Goal: Task Accomplishment & Management: Use online tool/utility

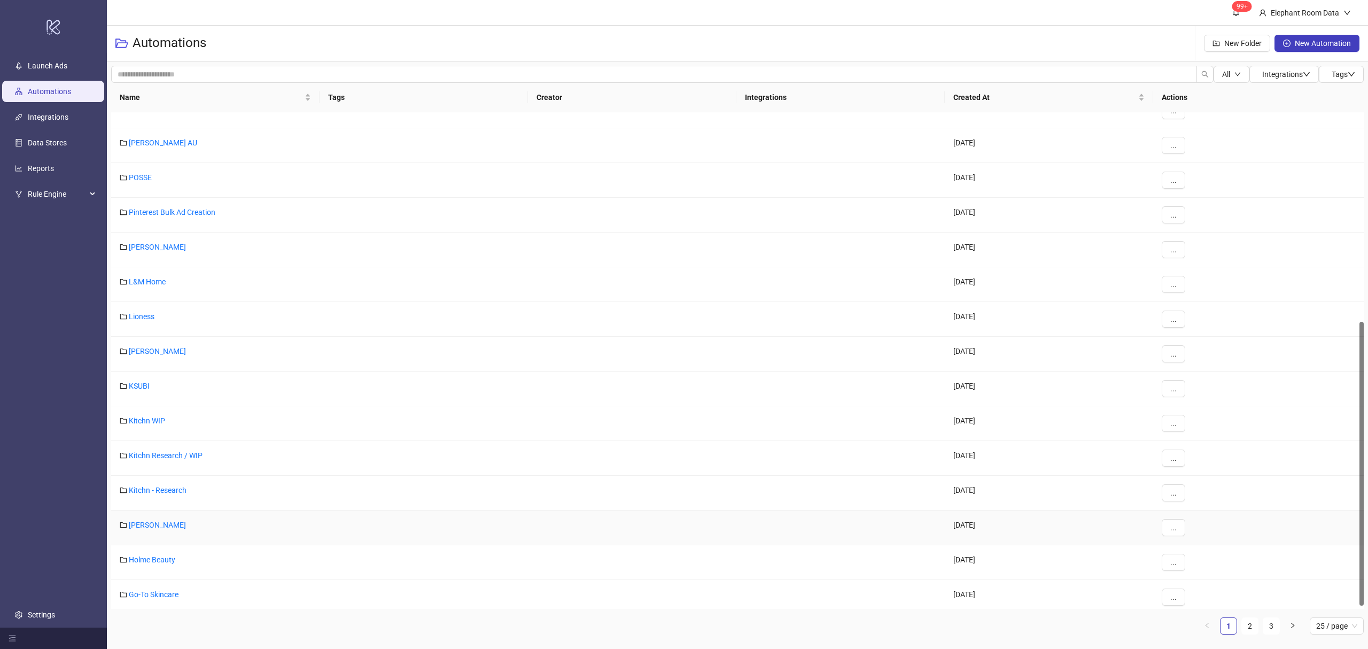
scroll to position [372, 0]
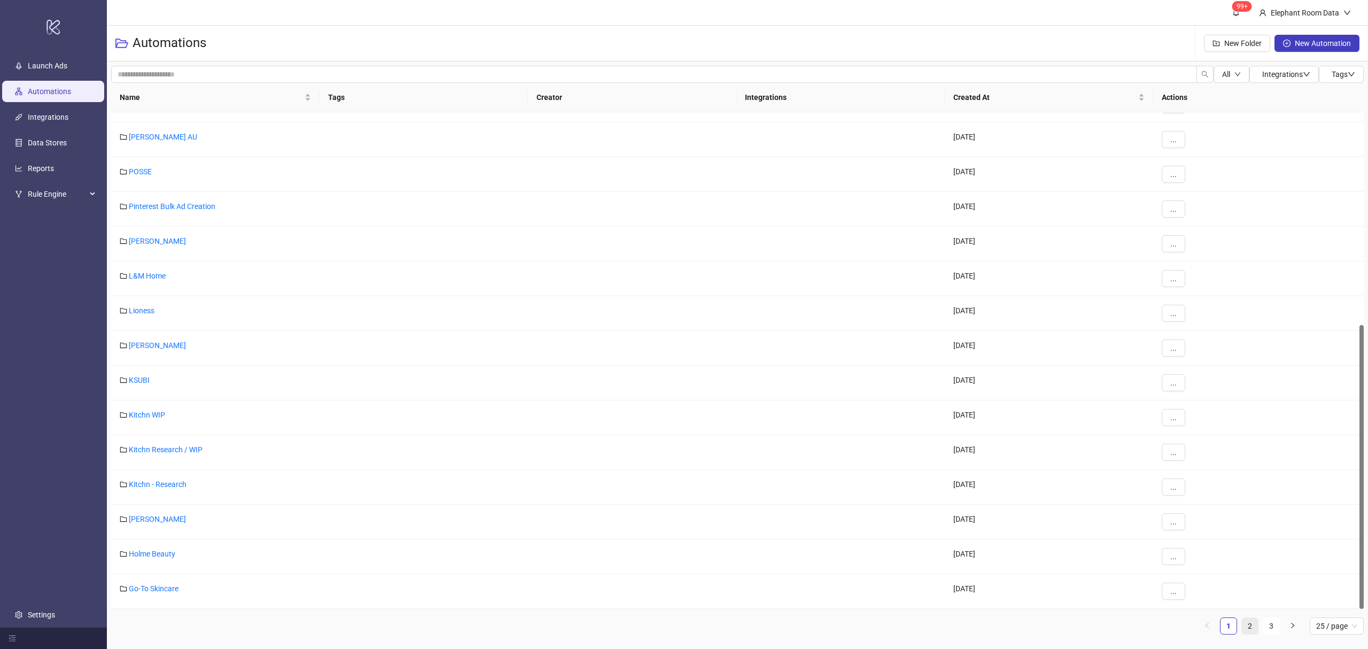
click at [1257, 622] on link "2" at bounding box center [1250, 626] width 16 height 16
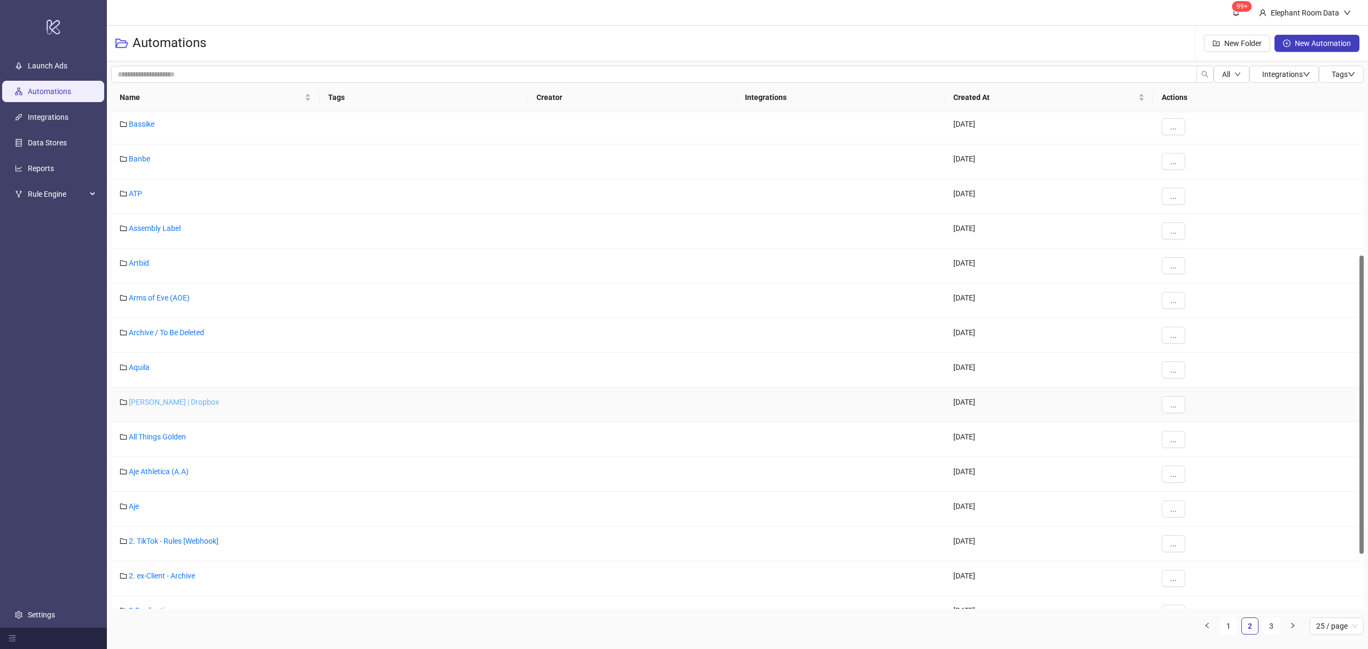
click at [166, 405] on link "[PERSON_NAME] | Dropbox" at bounding box center [174, 402] width 90 height 9
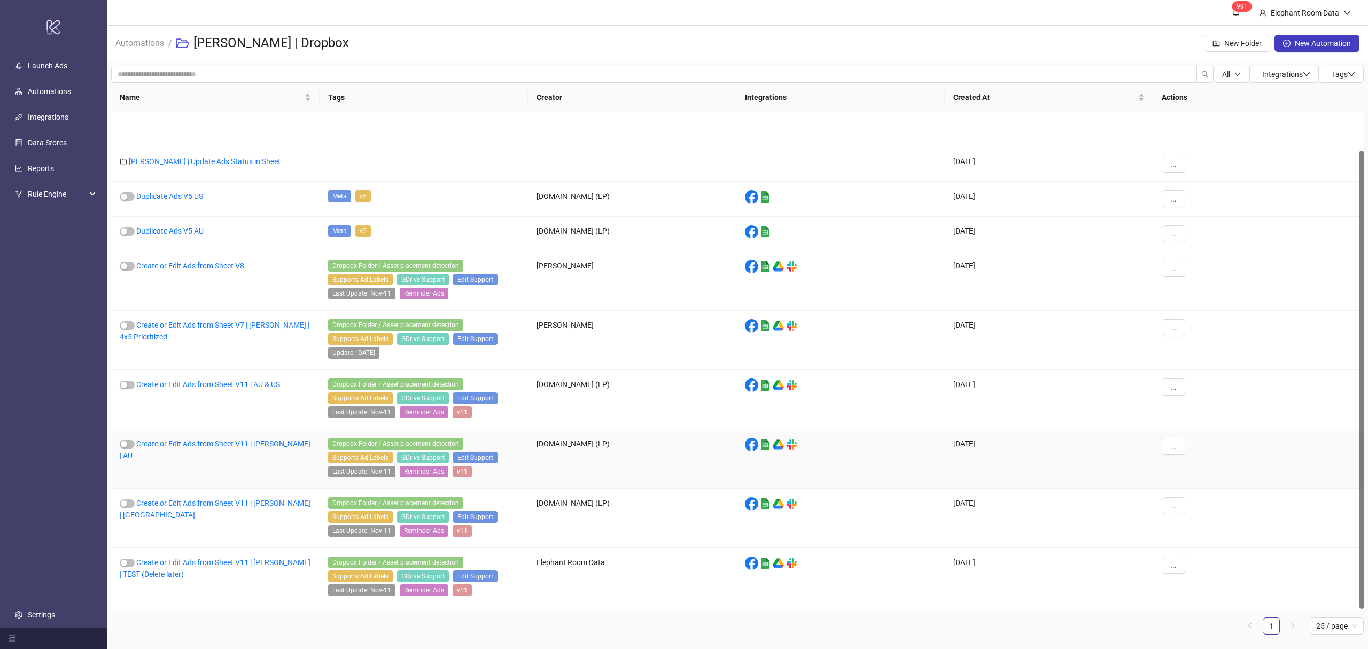
scroll to position [41, 0]
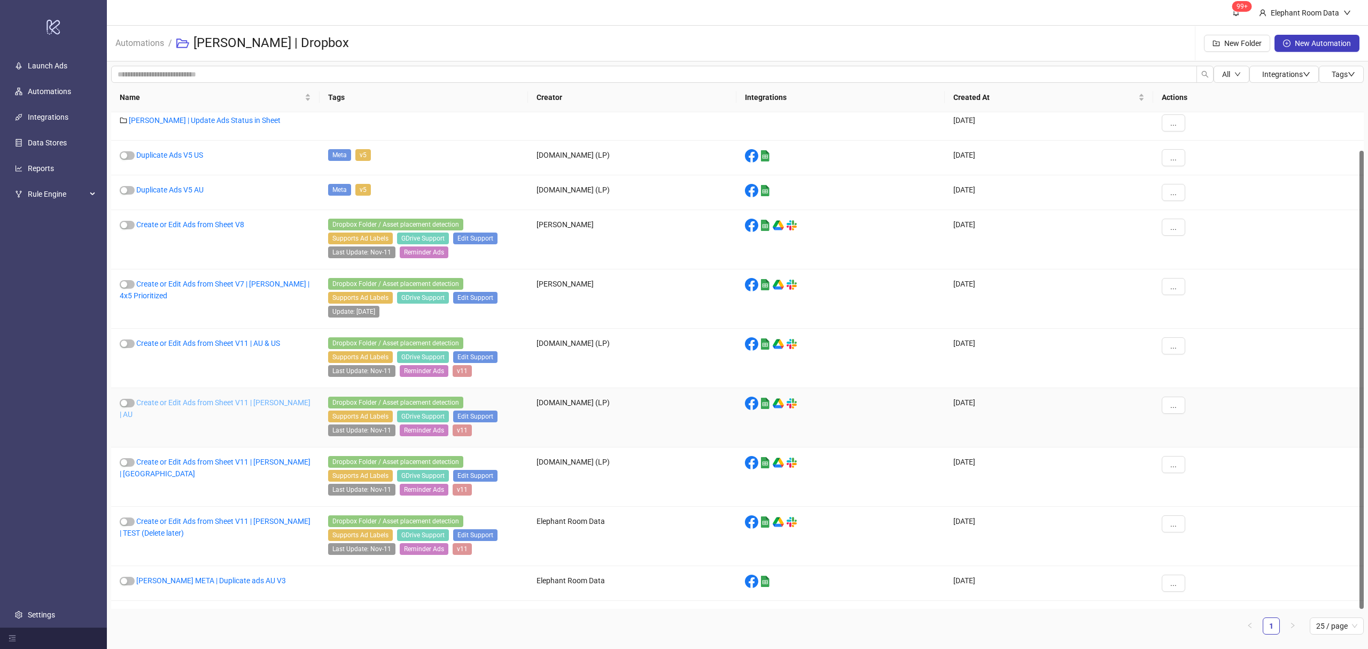
click at [236, 409] on link "Create or Edit Ads from Sheet V11 | [PERSON_NAME] | AU" at bounding box center [215, 408] width 191 height 20
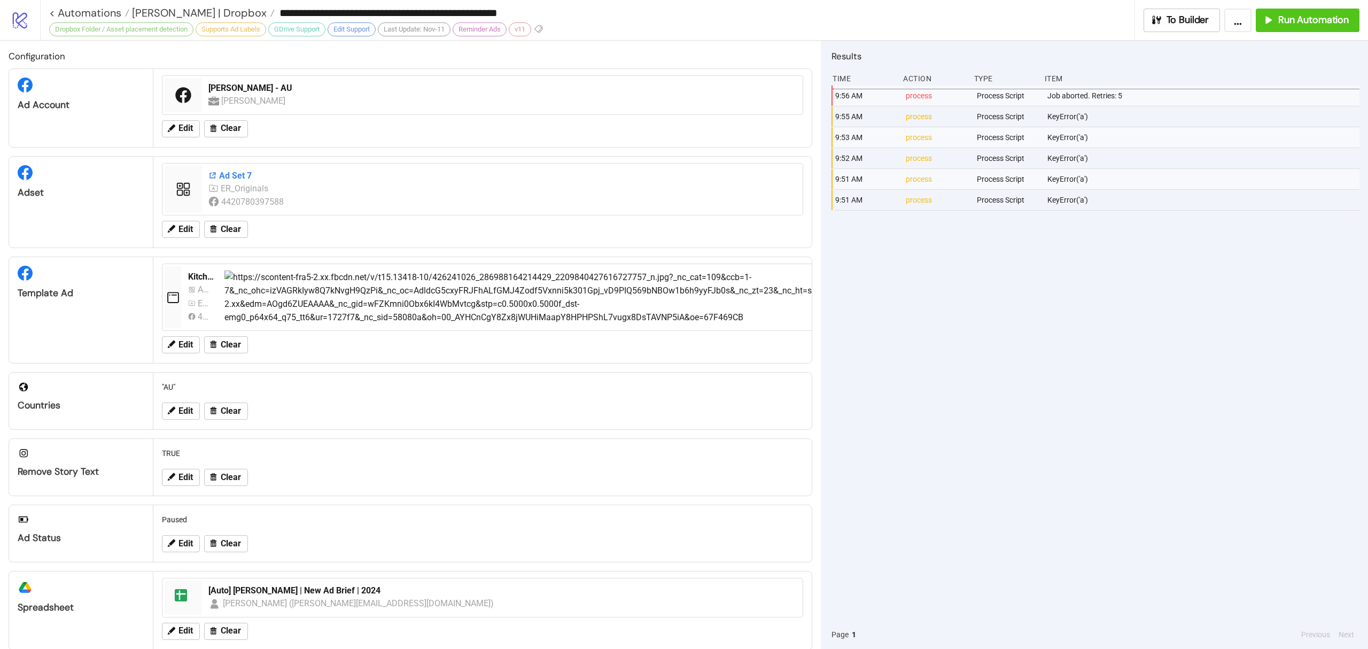
click at [226, 177] on div "Ad Set 7" at bounding box center [502, 176] width 588 height 12
click at [188, 230] on span "Edit" at bounding box center [186, 229] width 14 height 10
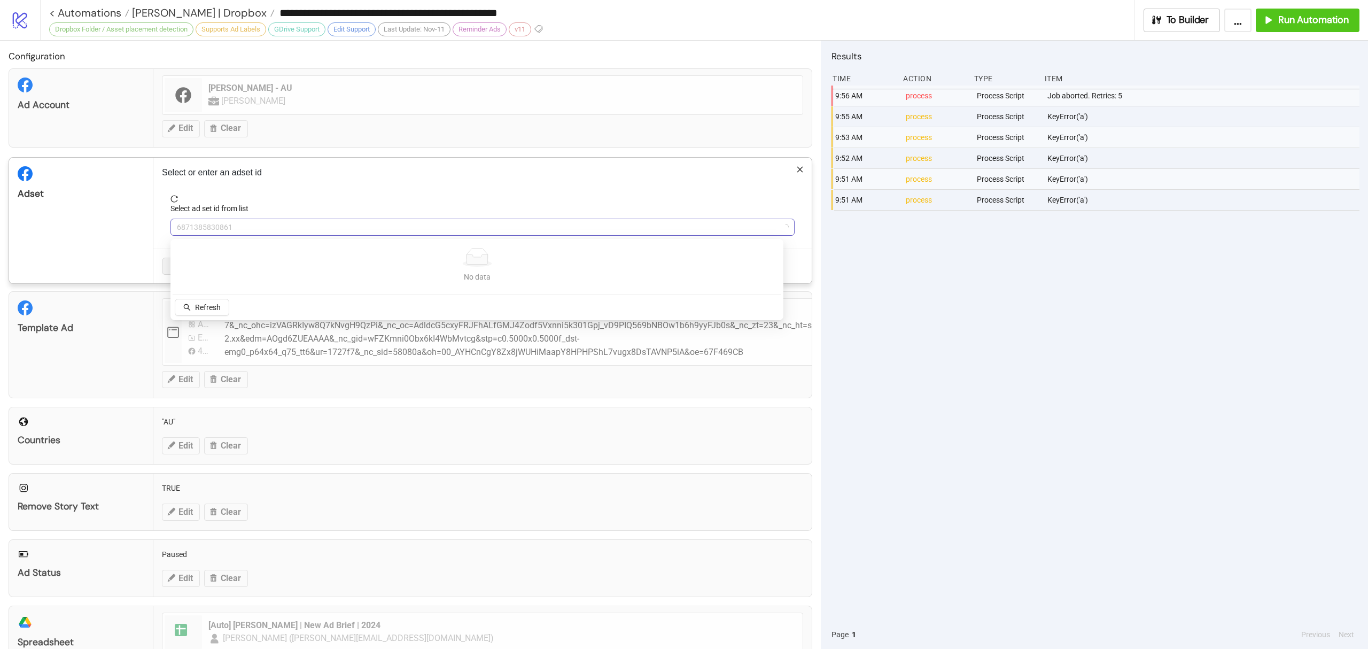
click at [225, 230] on span "6871385830861" at bounding box center [482, 227] width 611 height 16
paste input "**********"
type input "**********"
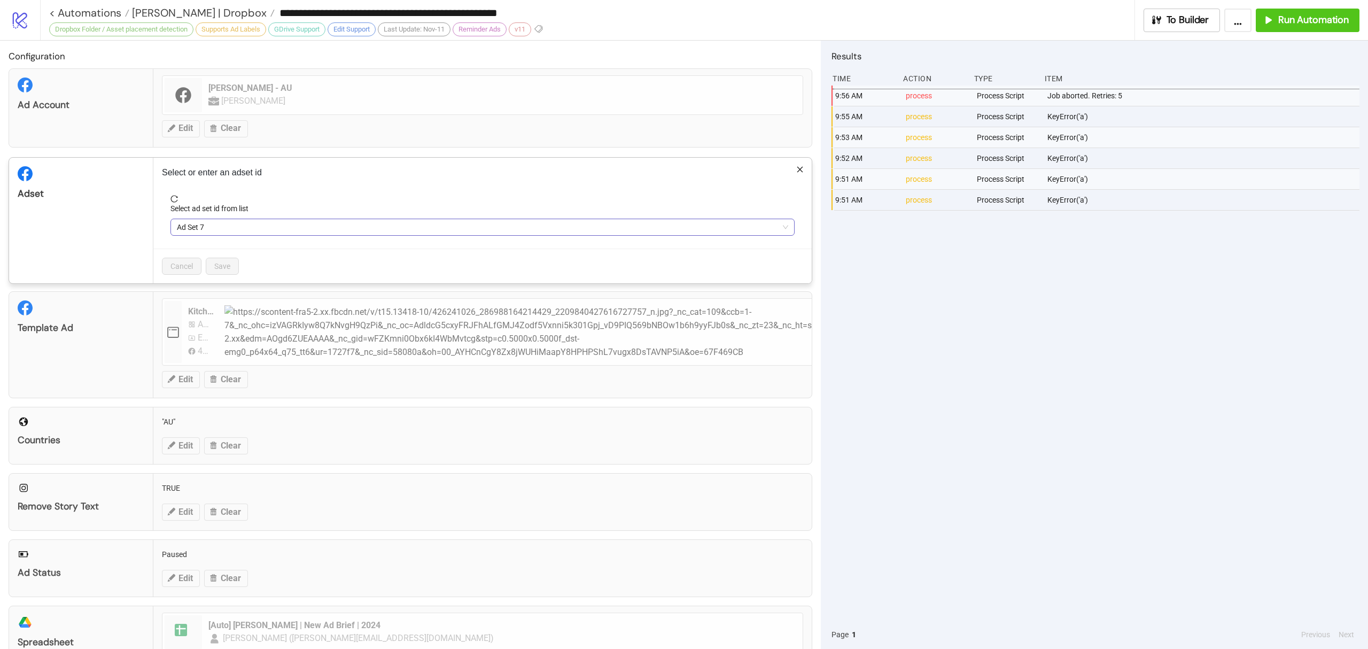
click at [253, 221] on span "Ad Set 7" at bounding box center [482, 227] width 611 height 16
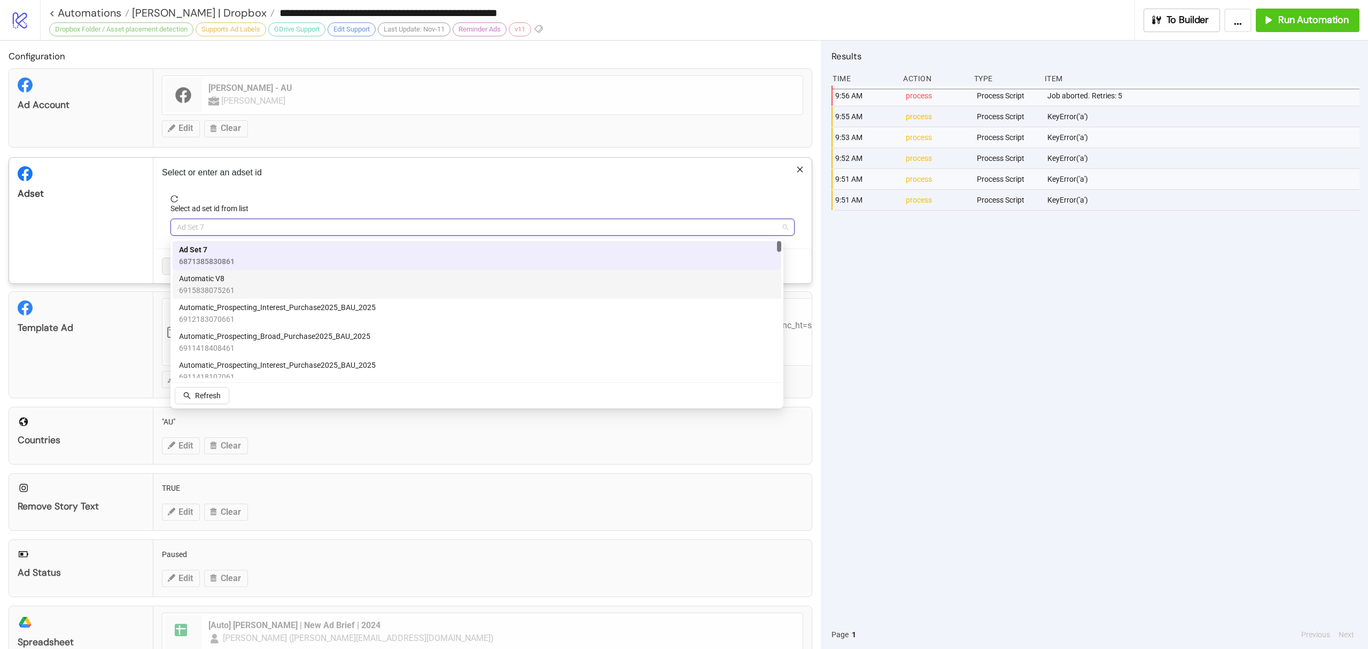
click at [253, 281] on div "Automatic V8 6915838075261" at bounding box center [477, 285] width 596 height 24
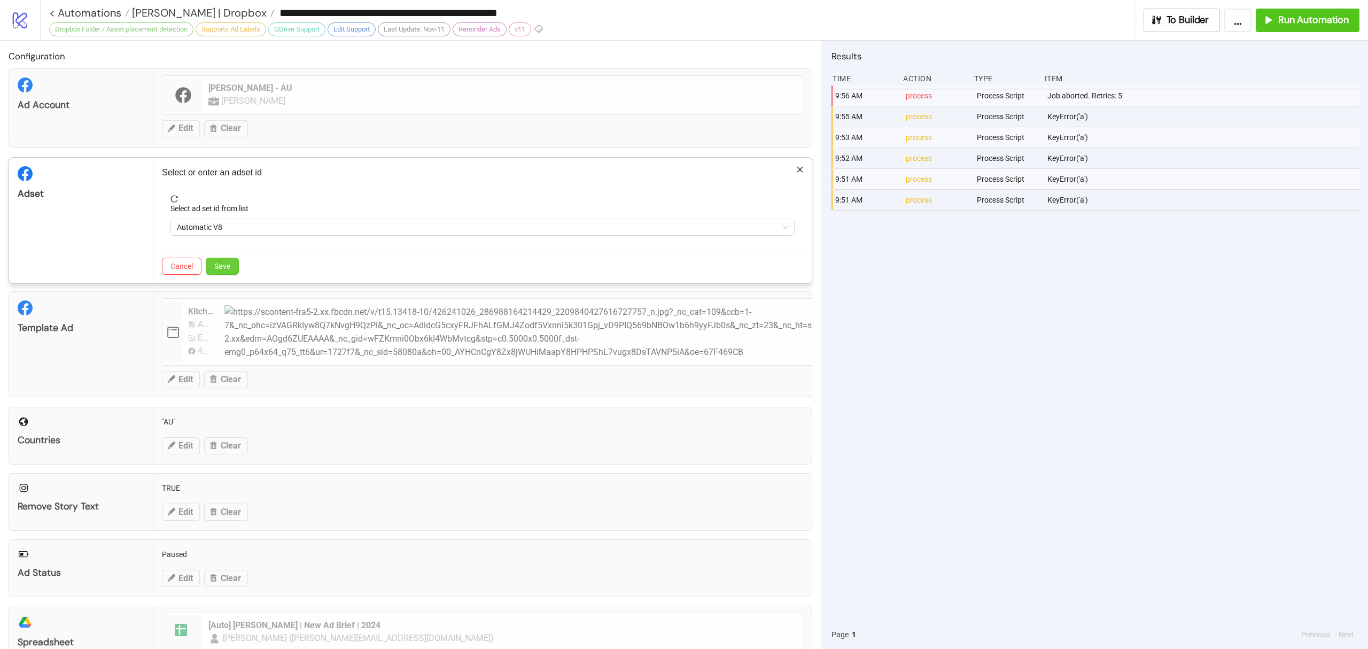
click at [234, 270] on button "Save" at bounding box center [222, 266] width 33 height 17
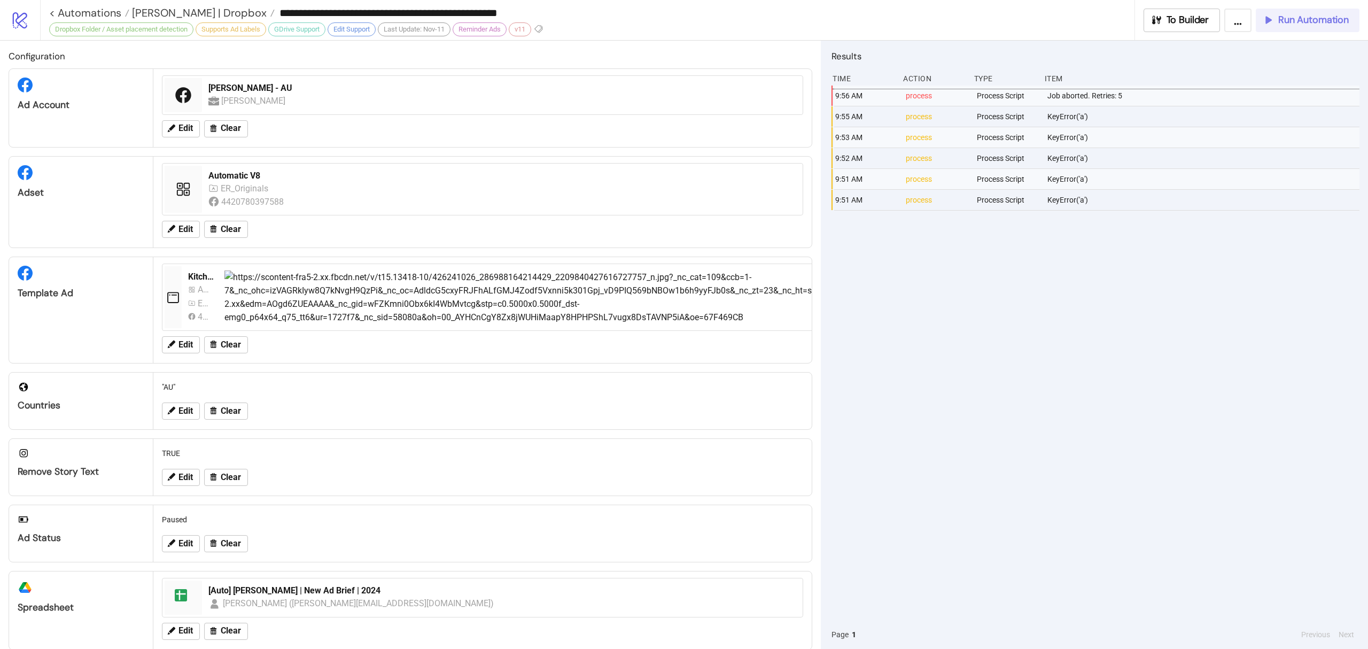
click at [1302, 24] on span "Run Automation" at bounding box center [1313, 20] width 71 height 12
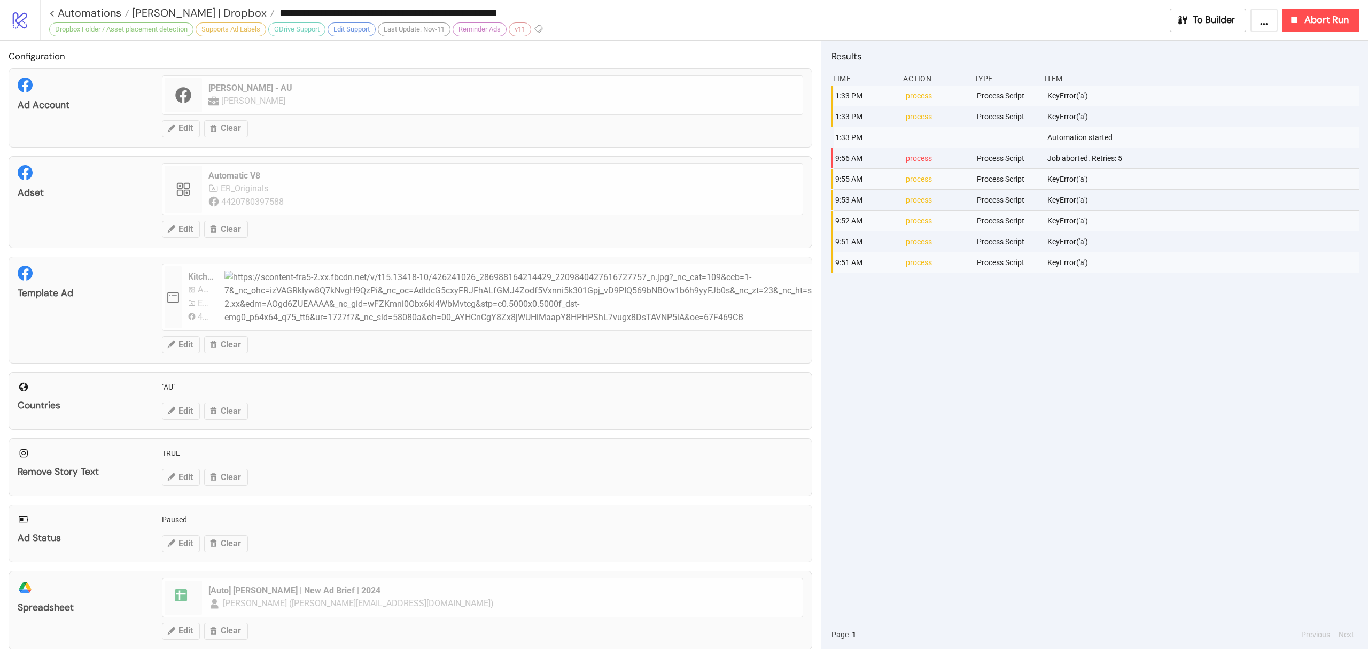
click at [1318, 32] on div "**********" at bounding box center [704, 20] width 1328 height 40
click at [1340, 21] on span "Abort Run" at bounding box center [1327, 20] width 44 height 12
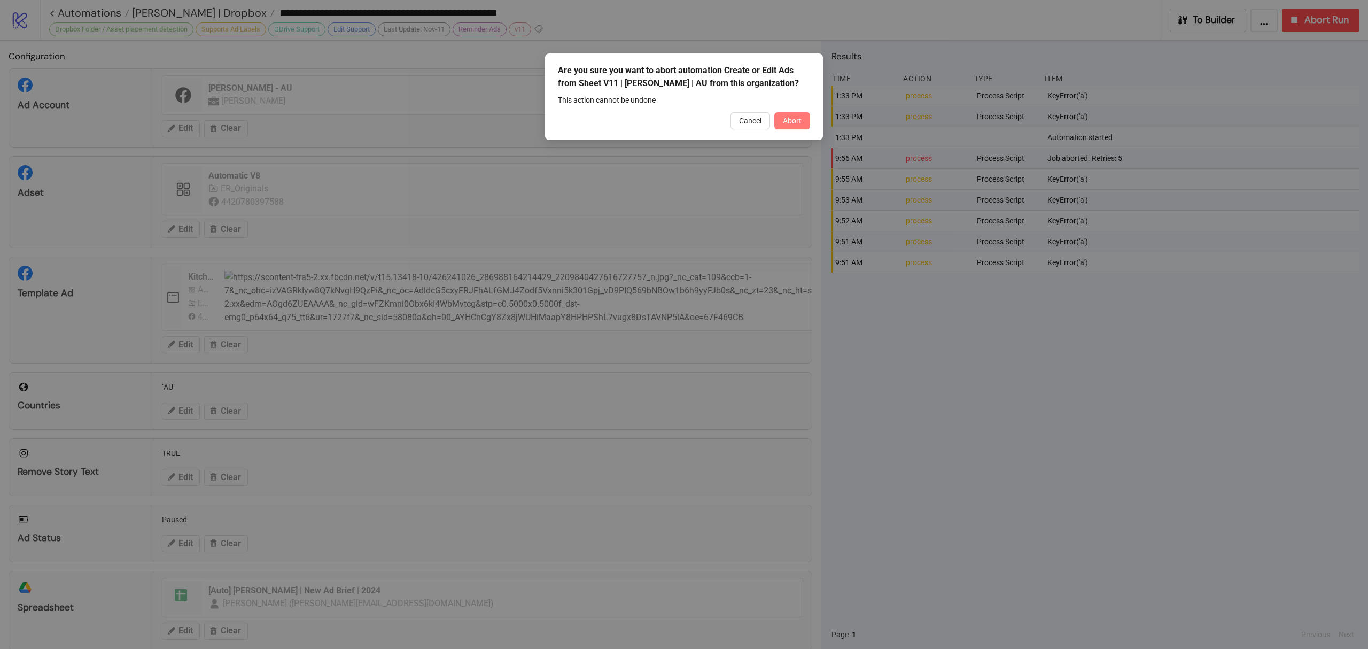
click at [779, 121] on button "Abort" at bounding box center [792, 120] width 36 height 17
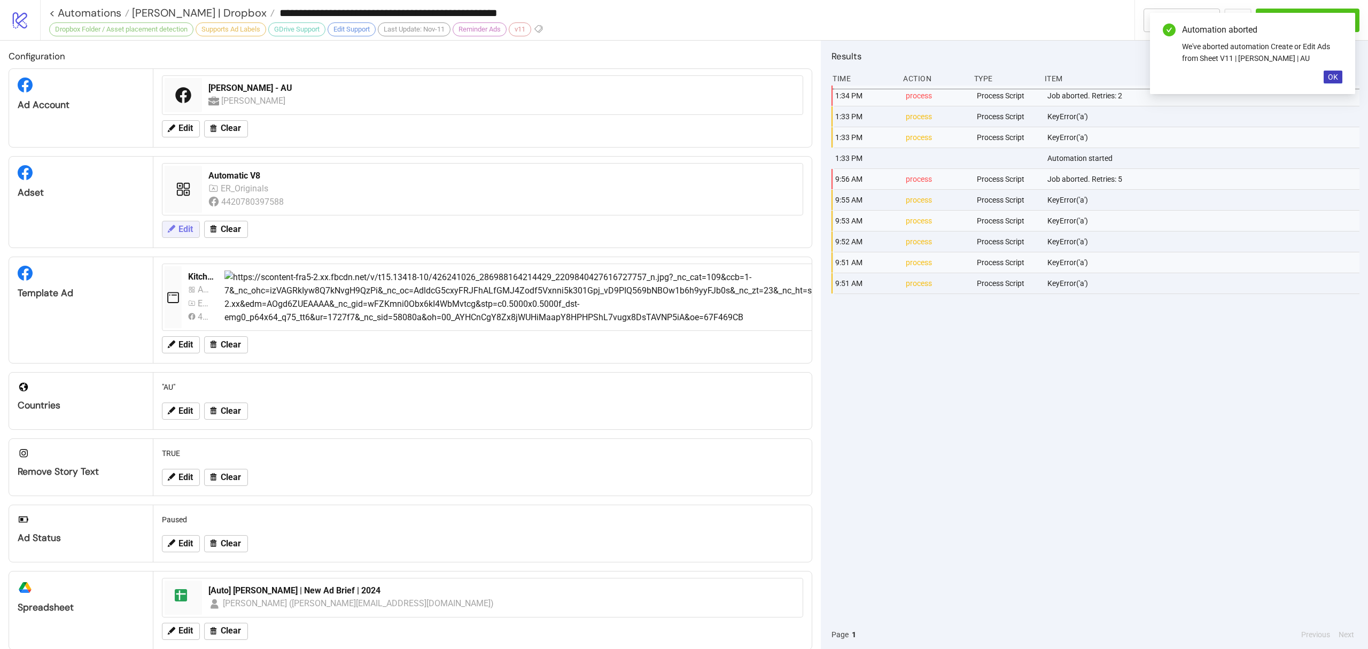
click at [166, 233] on icon at bounding box center [171, 229] width 10 height 10
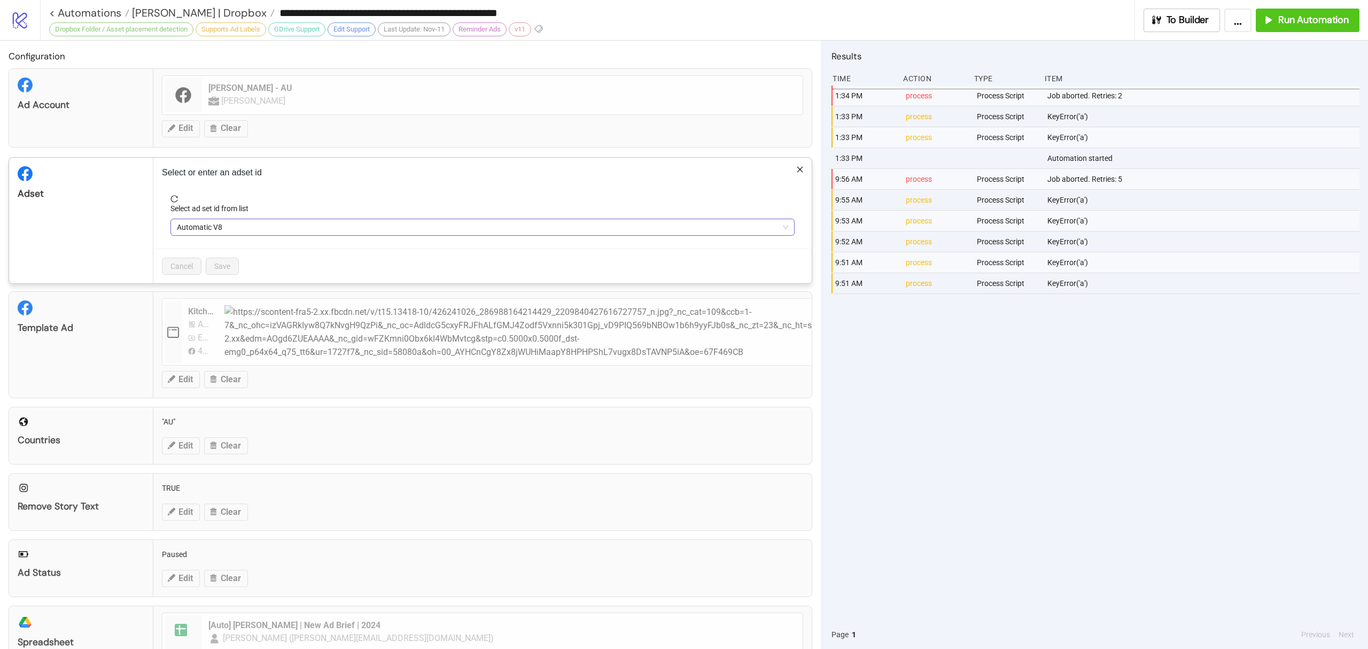
click at [242, 234] on span "Automatic V8" at bounding box center [482, 227] width 611 height 16
click at [948, 435] on div "1:34 PM process Process Script Job aborted. Retries: 2 1:33 PM process Process …" at bounding box center [1096, 353] width 528 height 534
click at [796, 170] on icon "close" at bounding box center [799, 169] width 7 height 7
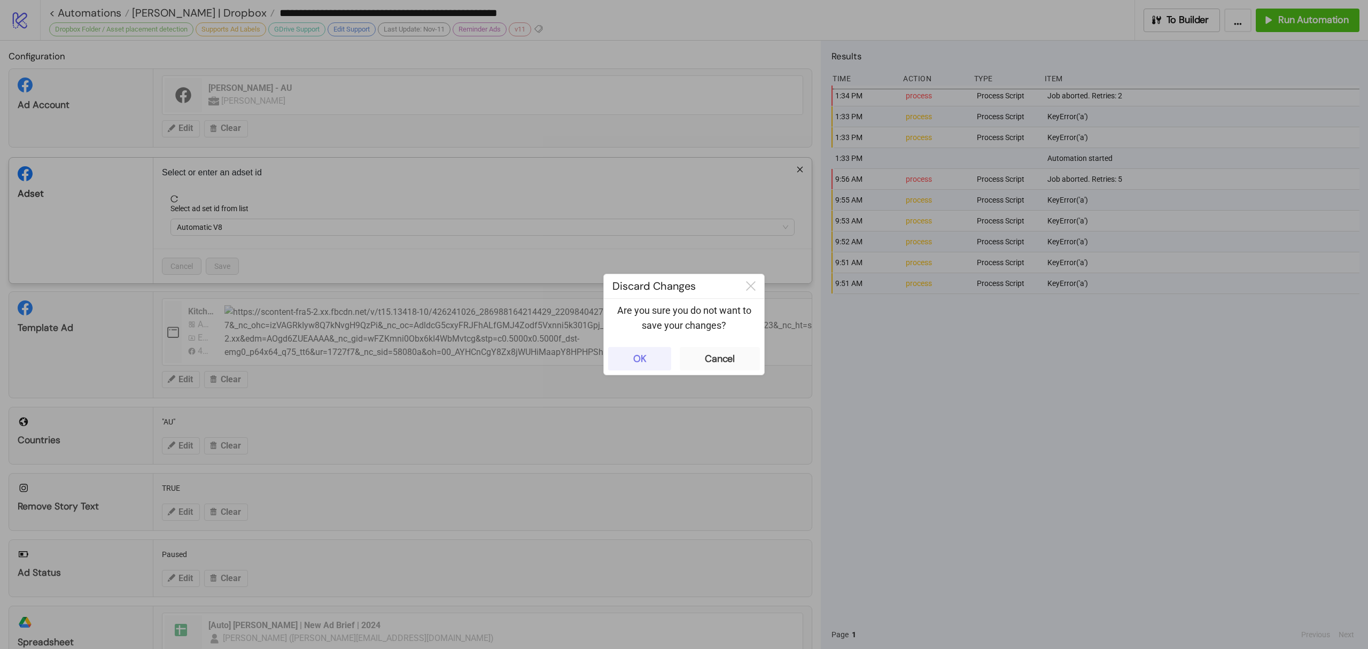
click at [654, 354] on button "OK" at bounding box center [639, 359] width 63 height 24
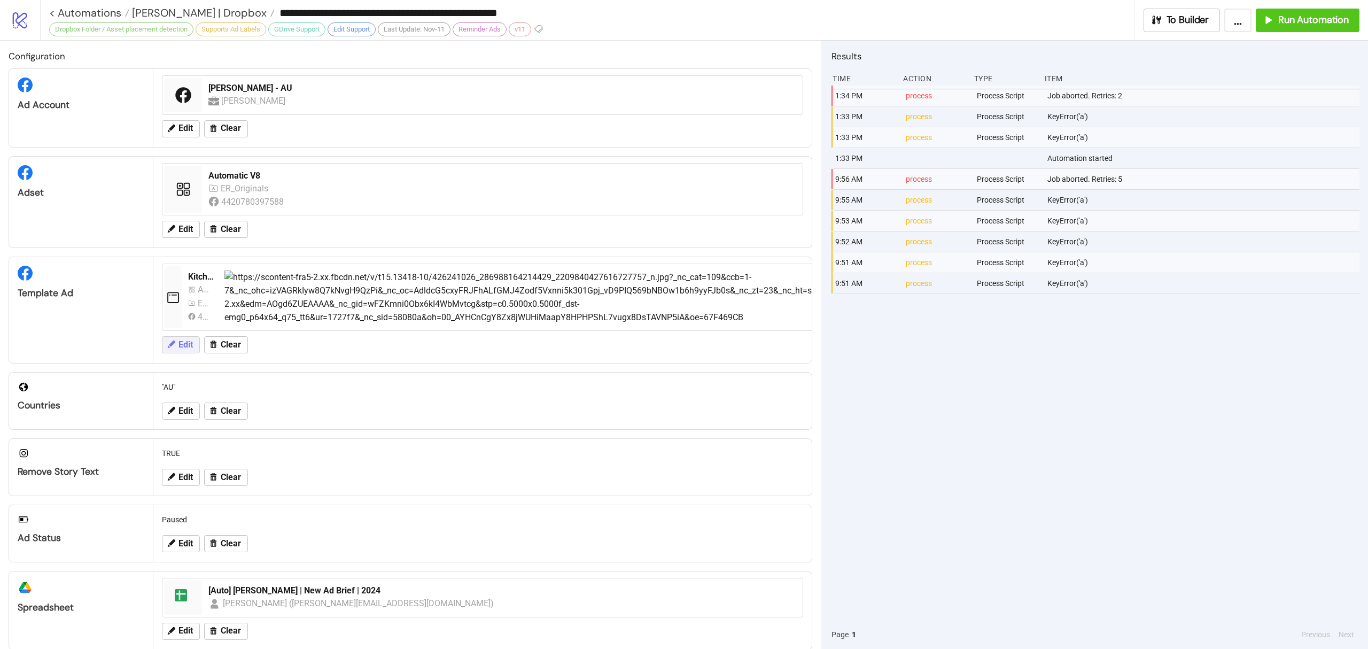
click at [165, 351] on button "Edit" at bounding box center [181, 344] width 38 height 17
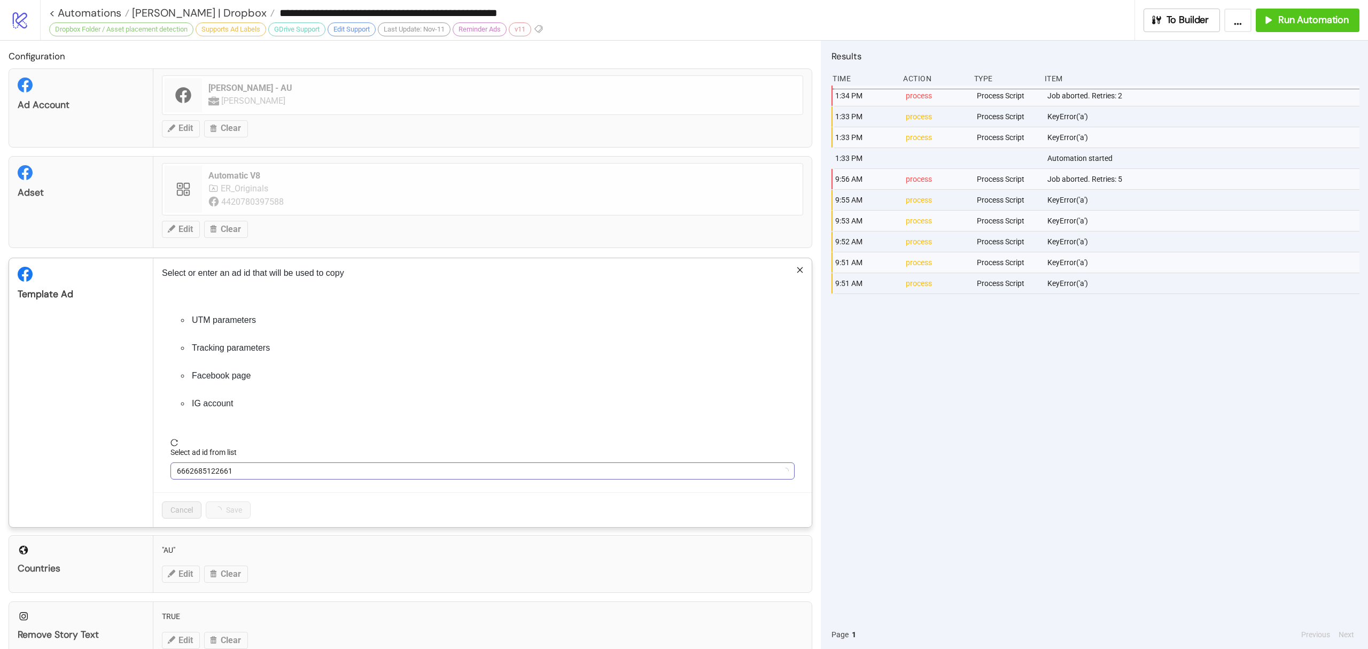
click at [227, 473] on span "6662685122661" at bounding box center [482, 471] width 611 height 16
drag, startPoint x: 237, startPoint y: 472, endPoint x: 191, endPoint y: 477, distance: 46.2
click at [191, 477] on span "6662685122661" at bounding box center [482, 471] width 611 height 16
click at [1153, 440] on div "**********" at bounding box center [684, 324] width 1368 height 649
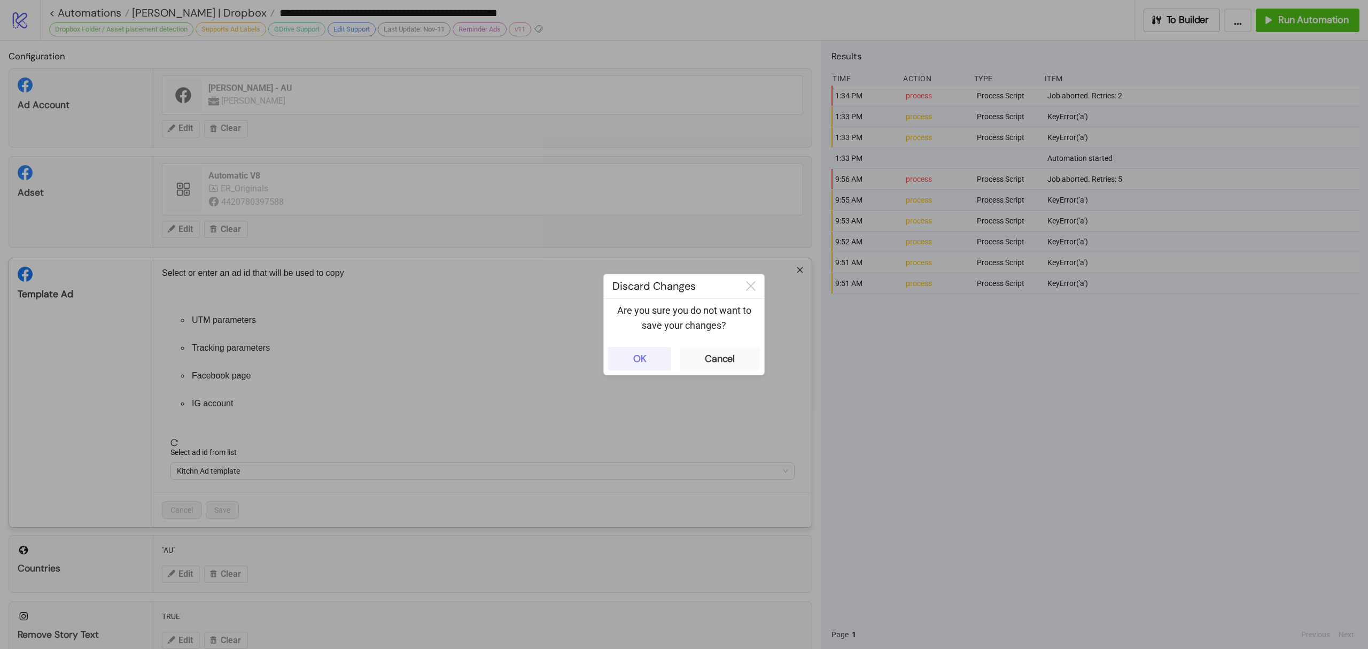
click at [654, 355] on button "OK" at bounding box center [639, 359] width 63 height 24
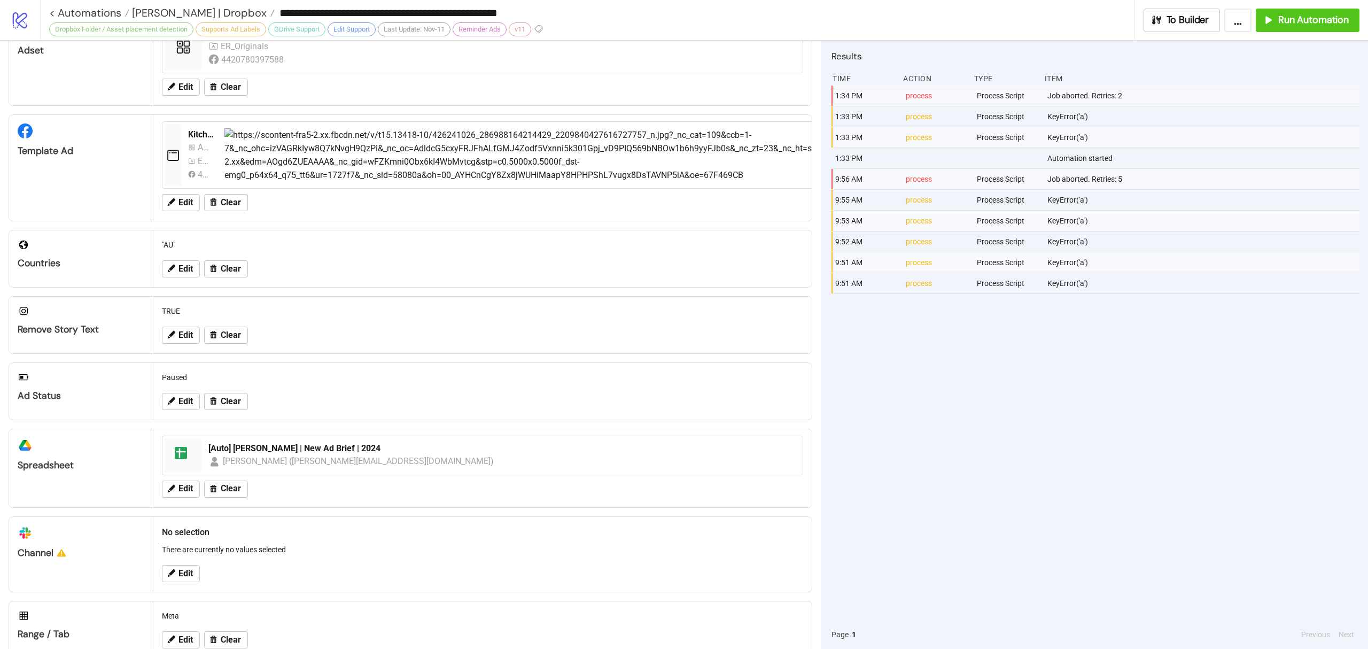
scroll to position [173, 0]
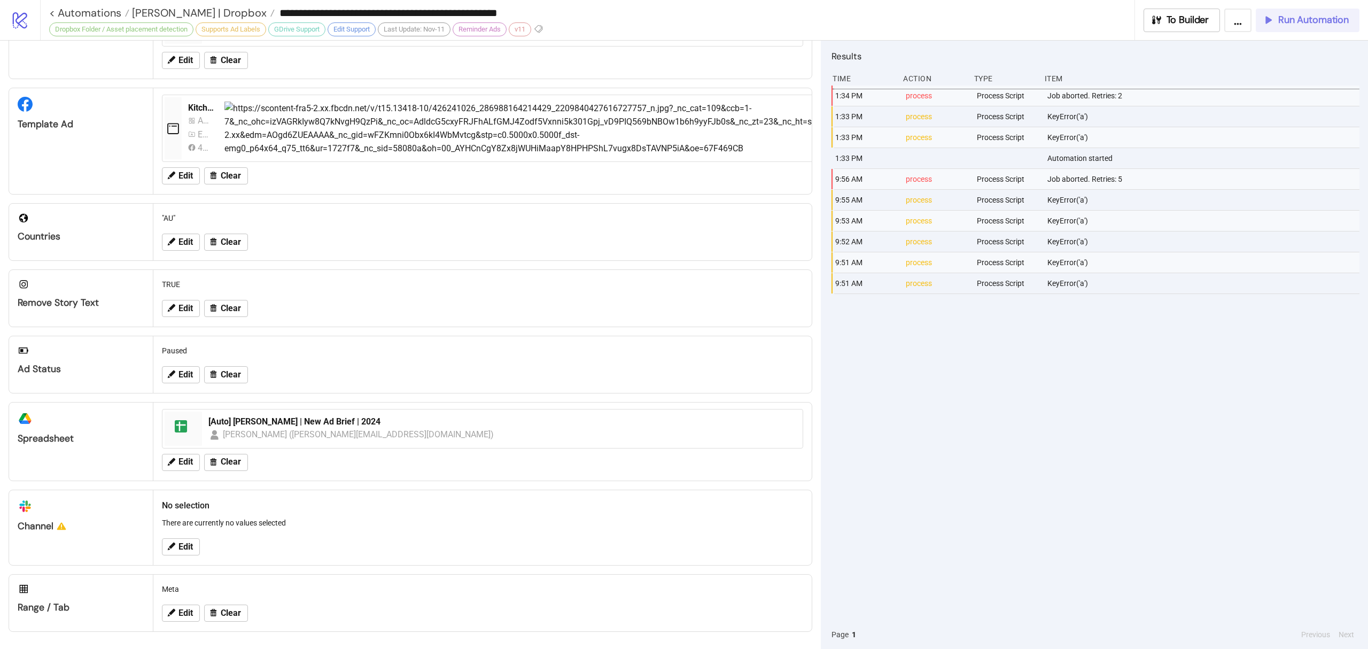
click at [1315, 26] on span "Run Automation" at bounding box center [1313, 20] width 71 height 12
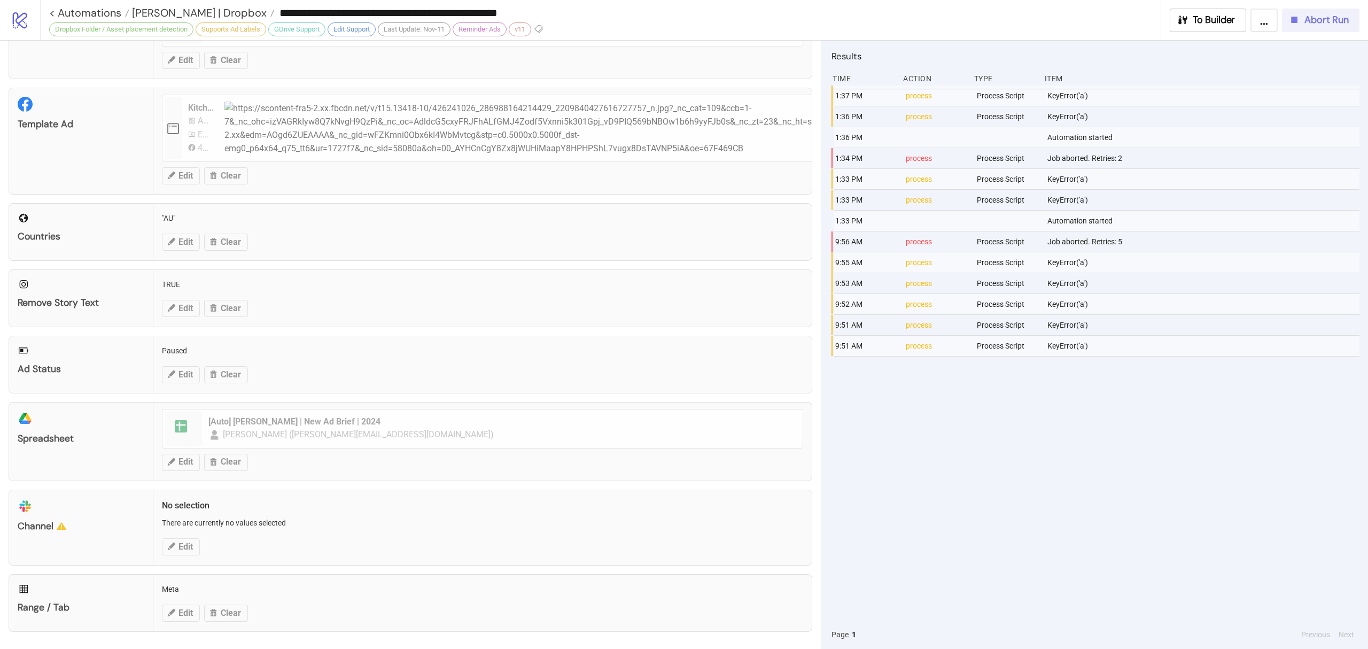
click at [1308, 28] on button "Abort Run" at bounding box center [1320, 21] width 77 height 24
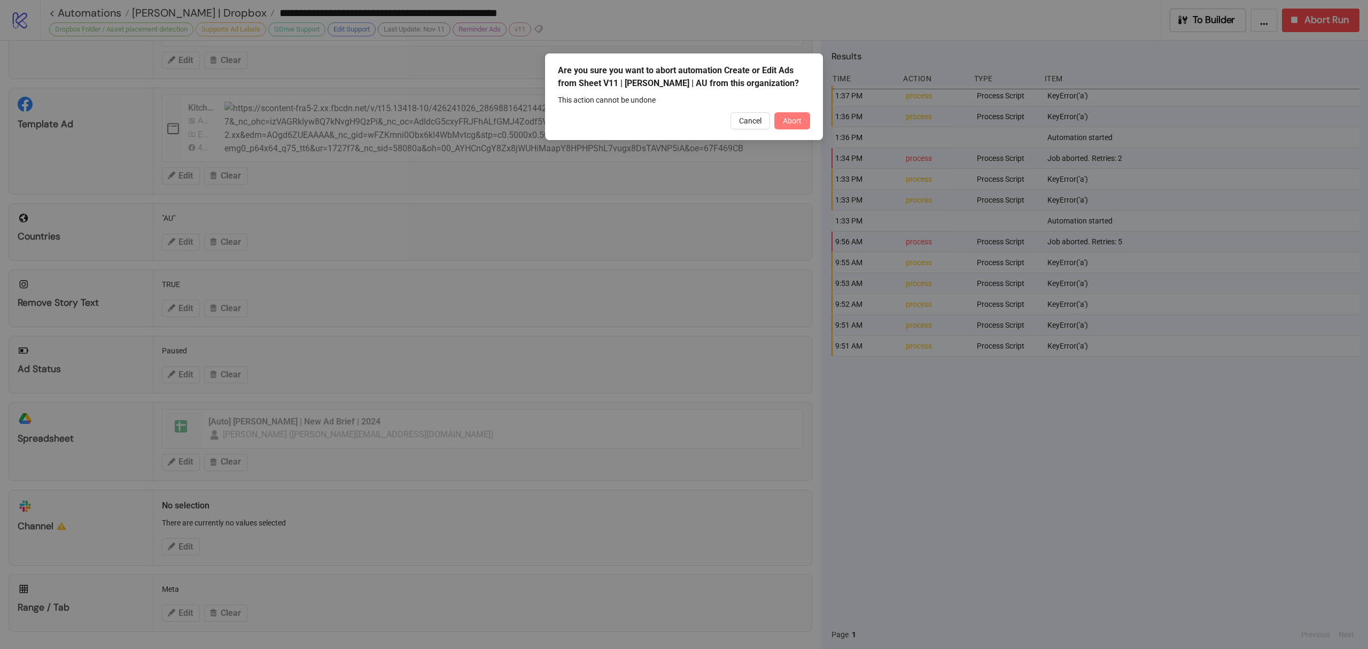
click at [796, 120] on span "Abort" at bounding box center [792, 121] width 19 height 9
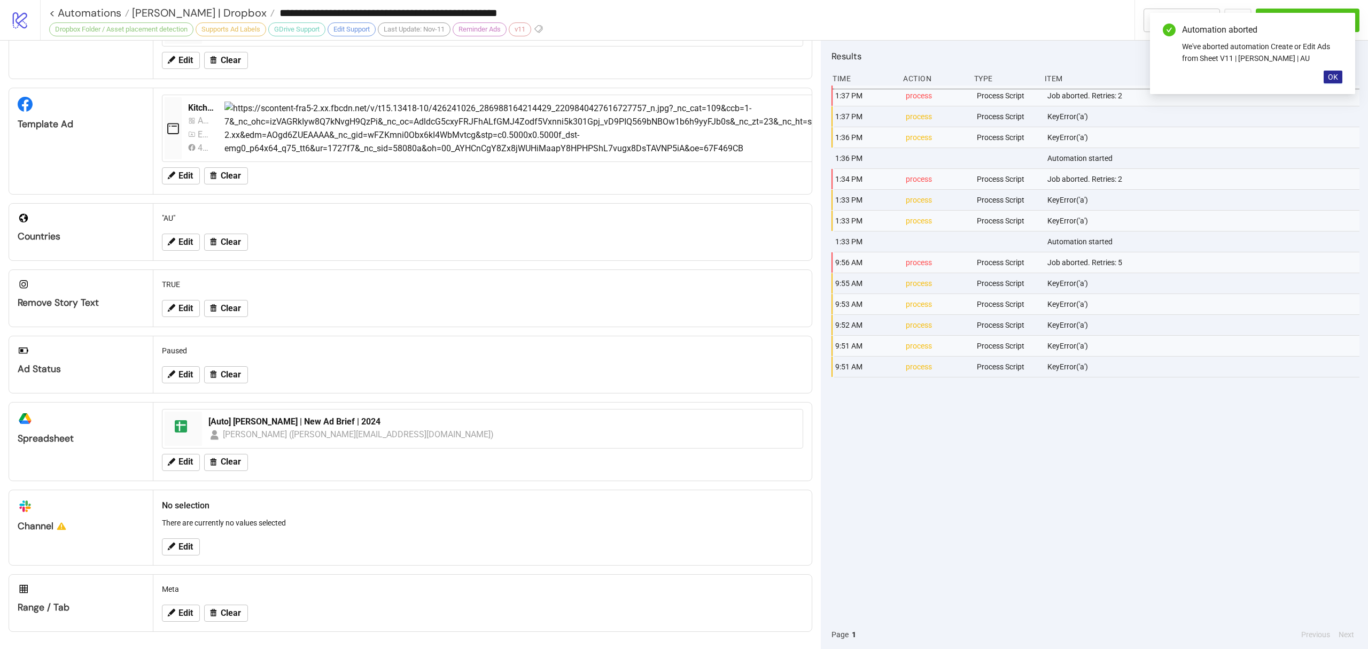
click at [1336, 80] on span "OK" at bounding box center [1333, 77] width 10 height 9
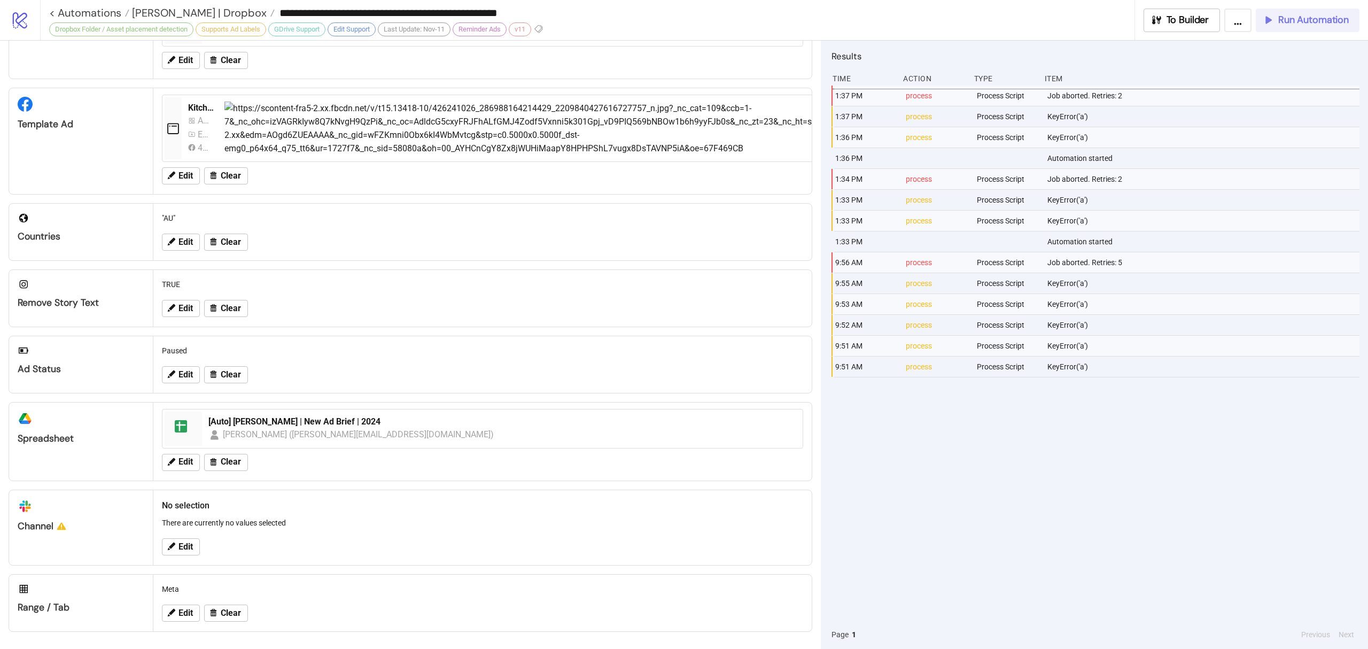
click at [1310, 18] on span "Run Automation" at bounding box center [1313, 20] width 71 height 12
